Goal: Information Seeking & Learning: Learn about a topic

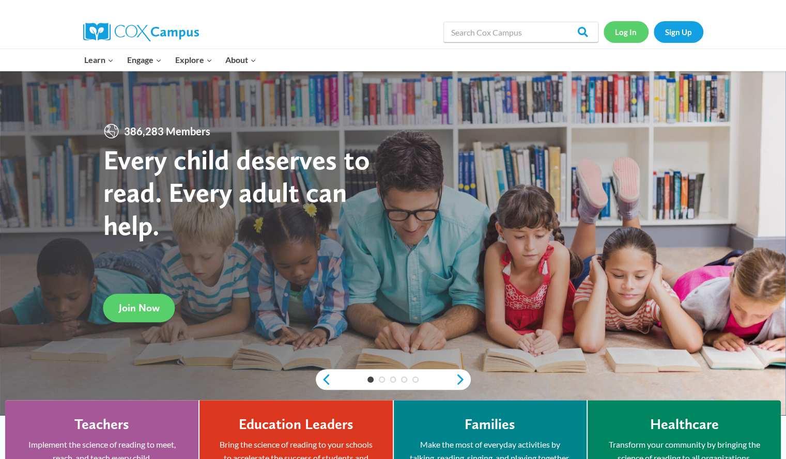
click at [630, 32] on link "Log In" at bounding box center [625, 31] width 45 height 21
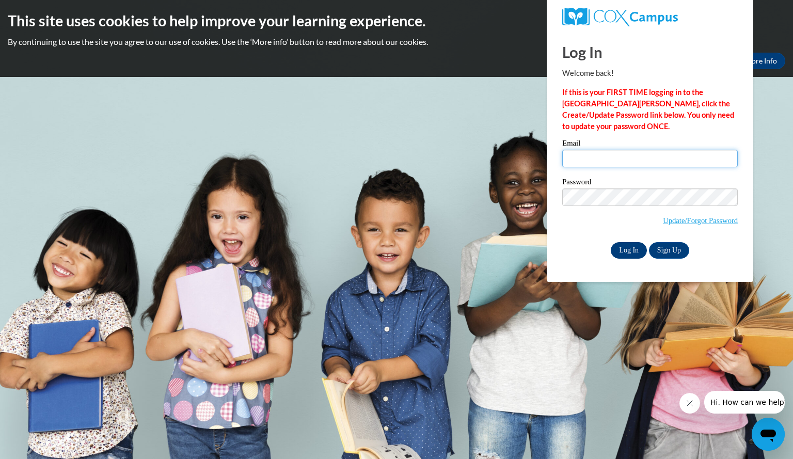
type input "mccloykelly@aasd.k12.wi.us"
click at [630, 247] on input "Log In" at bounding box center [629, 250] width 36 height 17
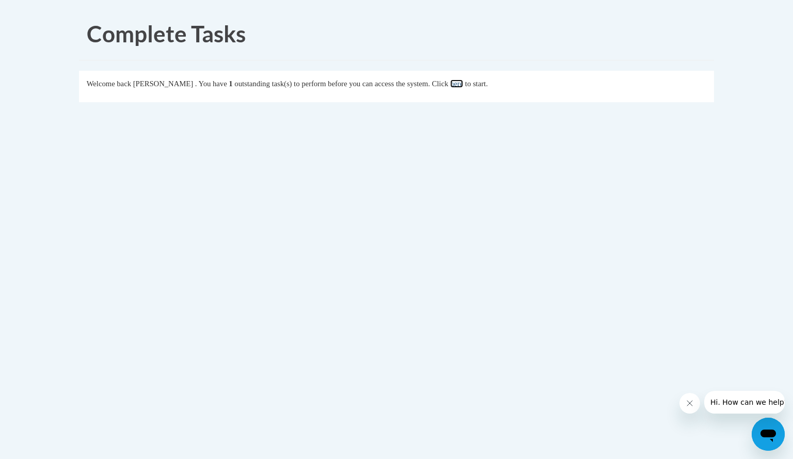
click at [463, 80] on link "here" at bounding box center [456, 84] width 13 height 8
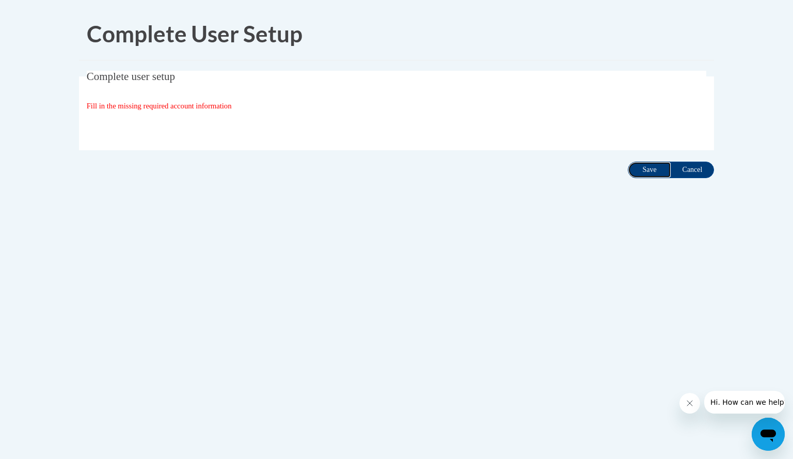
click at [649, 166] on input "Save" at bounding box center [649, 170] width 43 height 17
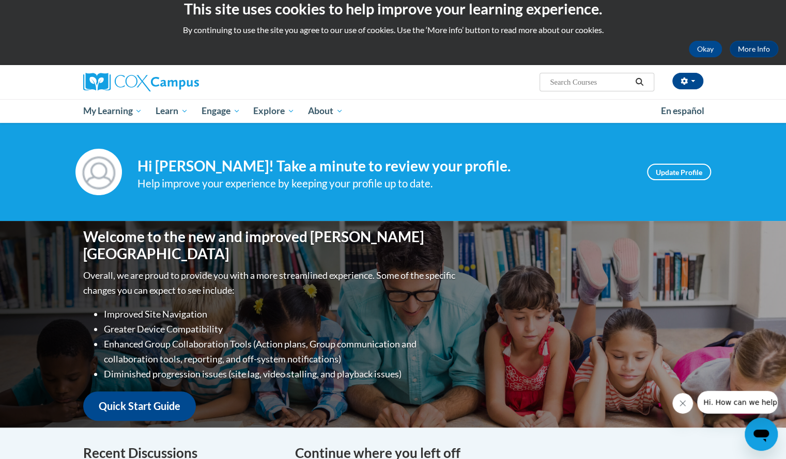
scroll to position [11, 0]
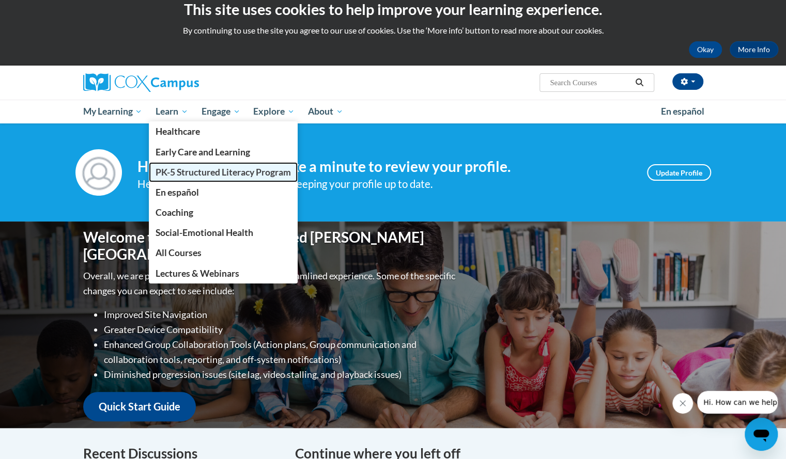
click at [175, 175] on span "PK-5 Structured Literacy Program" at bounding box center [222, 172] width 135 height 11
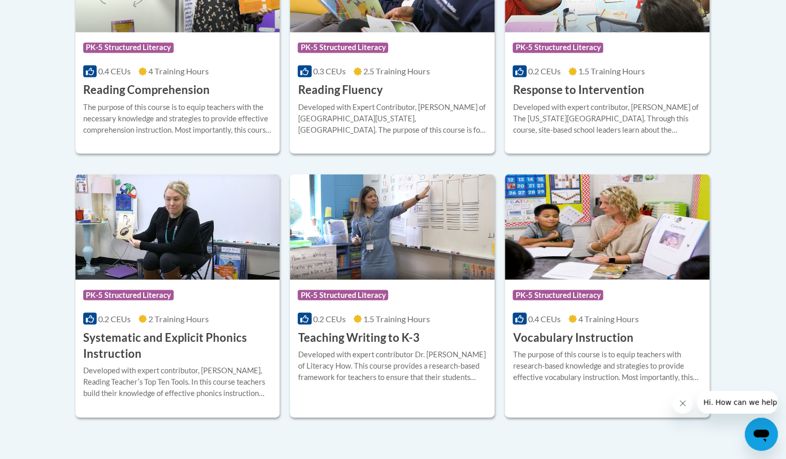
scroll to position [1106, 0]
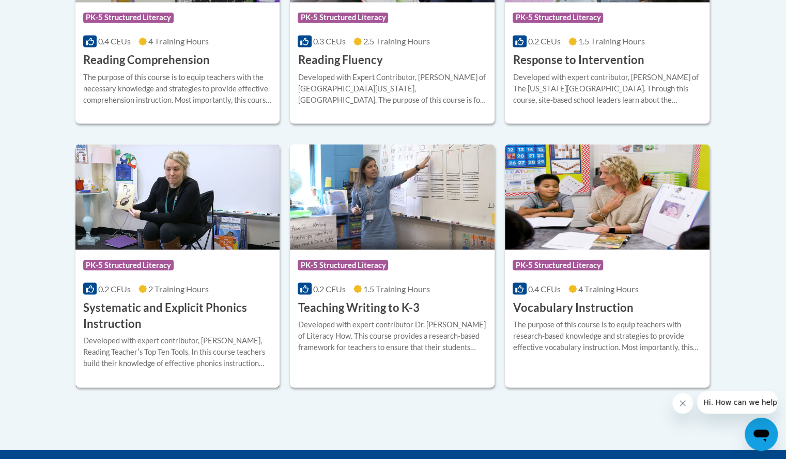
click at [184, 302] on h3 "Systematic and Explicit Phonics Instruction" at bounding box center [177, 316] width 189 height 32
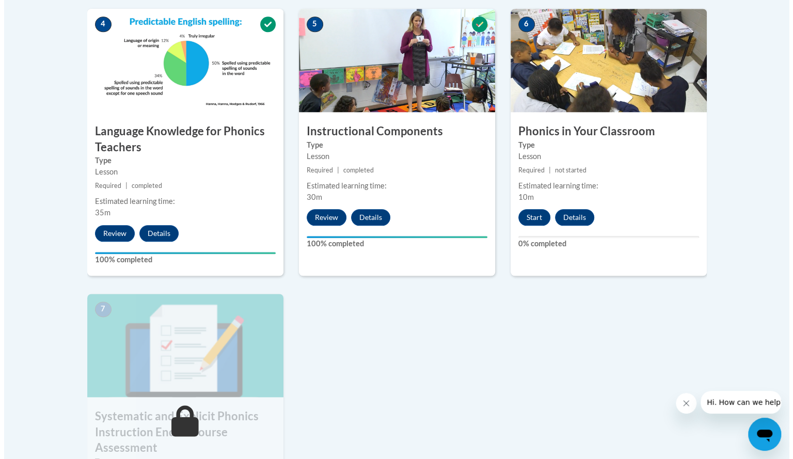
scroll to position [604, 0]
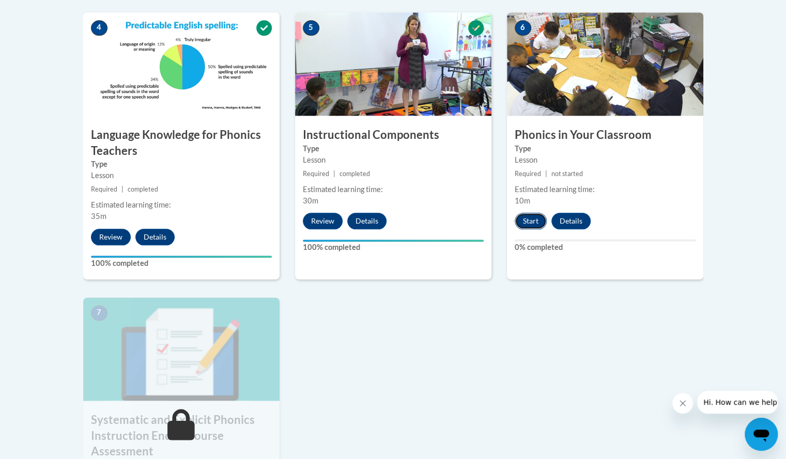
click at [529, 215] on button "Start" at bounding box center [530, 221] width 32 height 17
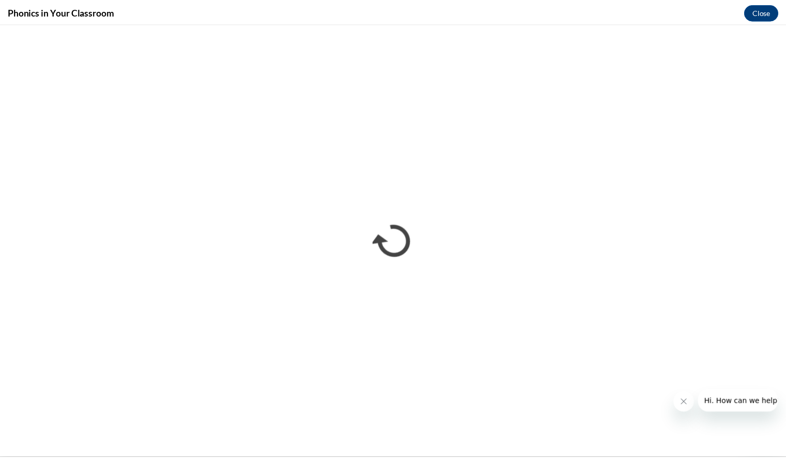
scroll to position [0, 0]
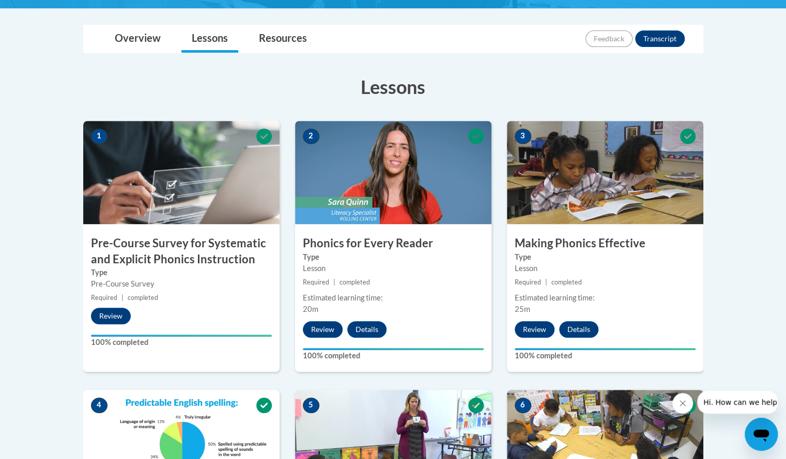
scroll to position [226, 0]
